Goal: Transaction & Acquisition: Purchase product/service

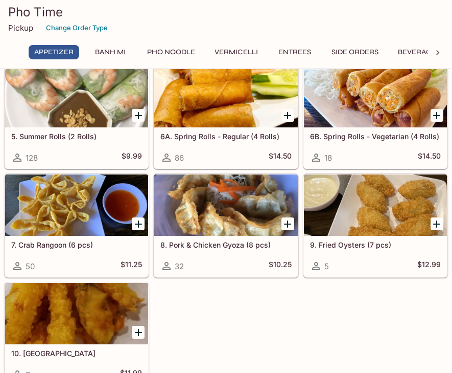
scroll to position [271, 0]
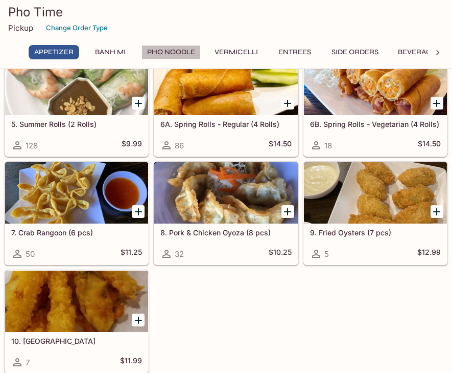
click at [151, 50] on button "Pho Noodle" at bounding box center [171, 52] width 59 height 14
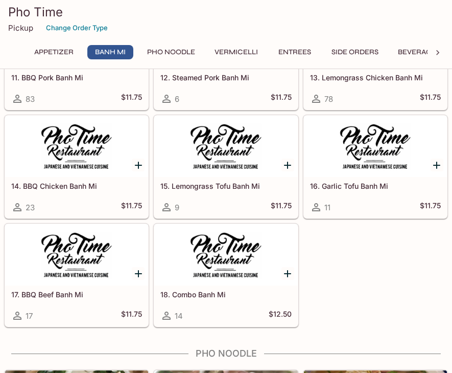
scroll to position [0, 0]
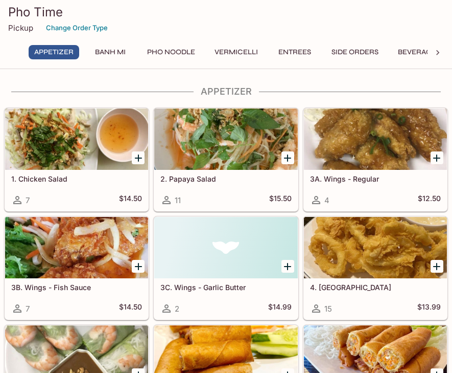
click at [180, 25] on div "Pickup Change Order Type" at bounding box center [226, 28] width 436 height 16
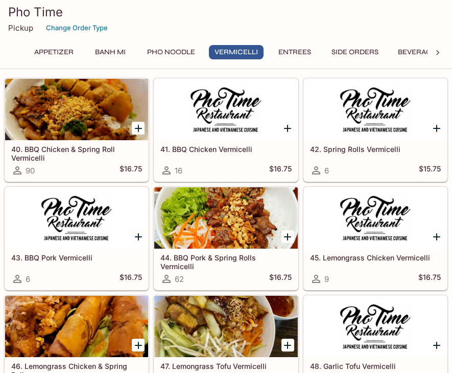
scroll to position [1771, 0]
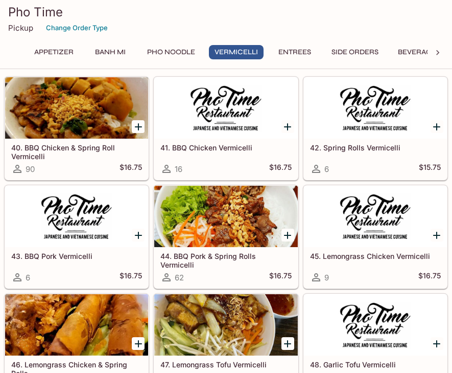
click at [325, 168] on span "6" at bounding box center [327, 169] width 5 height 10
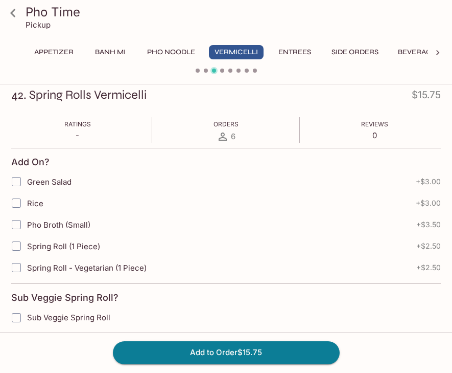
scroll to position [144, 0]
click at [13, 13] on icon at bounding box center [13, 13] width 18 height 18
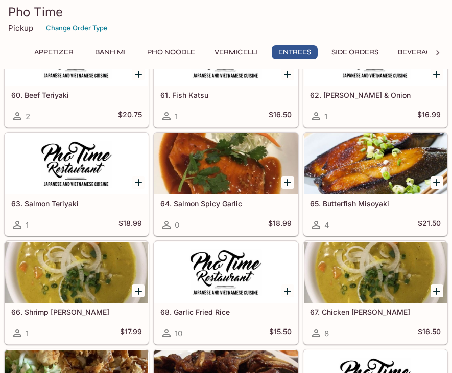
scroll to position [2605, 0]
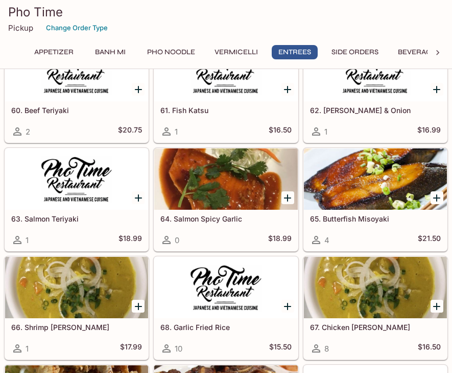
click at [101, 51] on button "Banh Mi" at bounding box center [110, 52] width 46 height 14
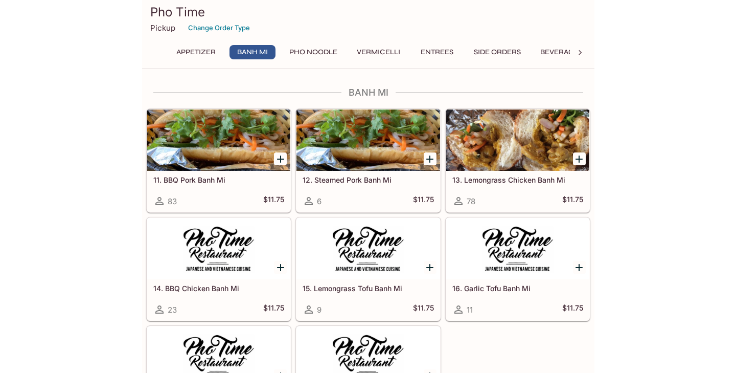
scroll to position [581, 0]
